Goal: Find specific page/section: Find specific page/section

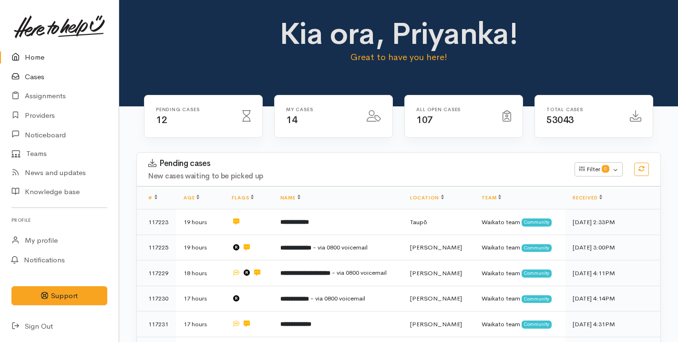
click at [30, 72] on link "Cases" at bounding box center [59, 77] width 119 height 20
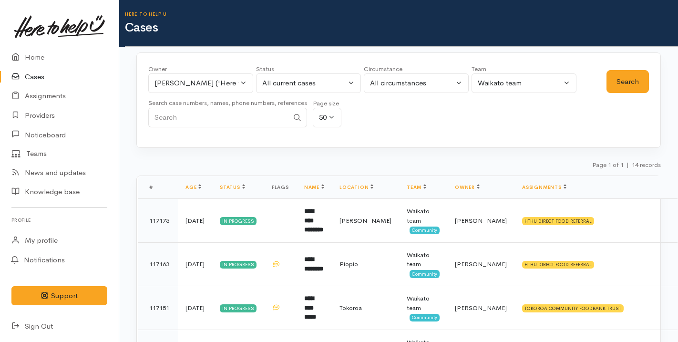
click at [99, 68] on link "Cases" at bounding box center [59, 77] width 119 height 20
